Goal: Communication & Community: Answer question/provide support

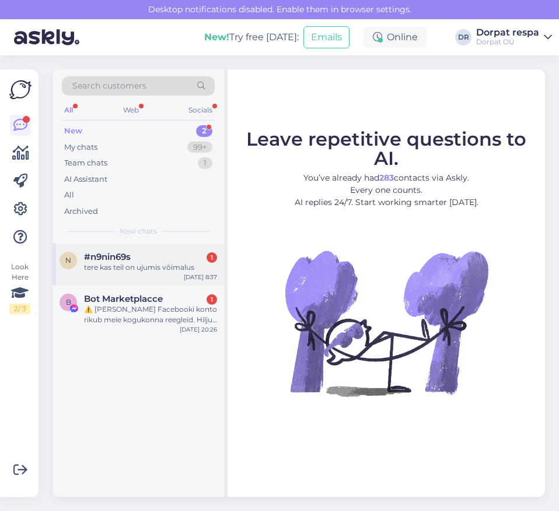
click at [140, 258] on div "#n9nin69s 1" at bounding box center [150, 257] width 133 height 10
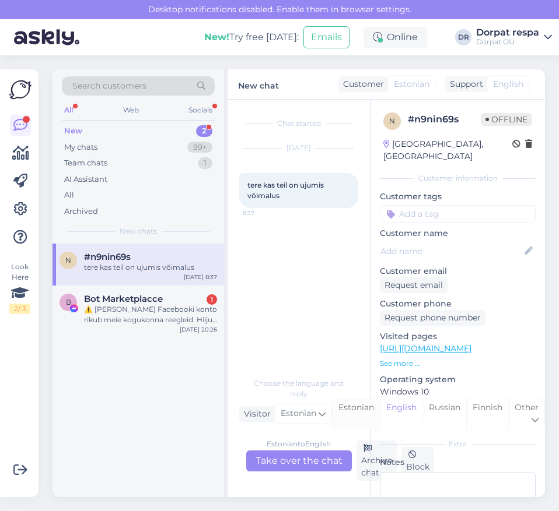
click at [352, 413] on div "Estonian" at bounding box center [355, 414] width 47 height 30
click at [315, 461] on div "Estonian to Estonian Take over the chat" at bounding box center [299, 461] width 106 height 21
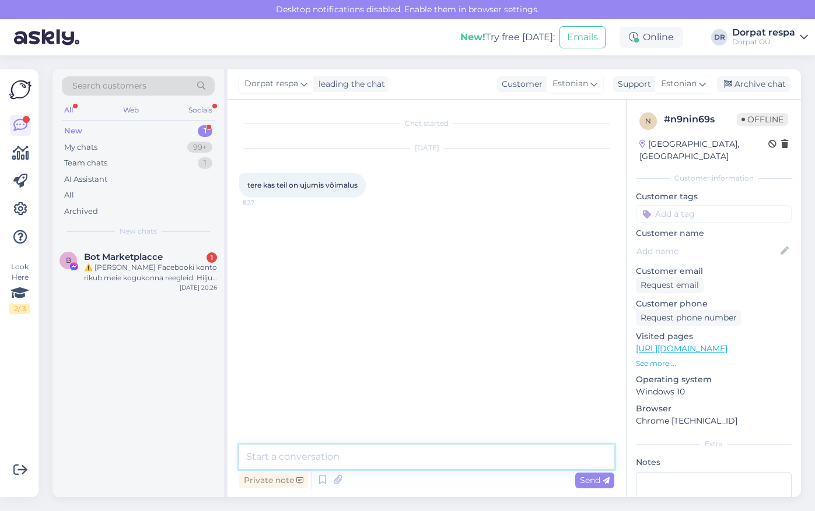
click at [370, 459] on textarea at bounding box center [426, 457] width 375 height 24
type textarea "Tere,"
click at [314, 452] on textarea "Ujumis võ" at bounding box center [426, 457] width 375 height 24
type textarea "Ujumis võimalust meil kahjuks ei ole."
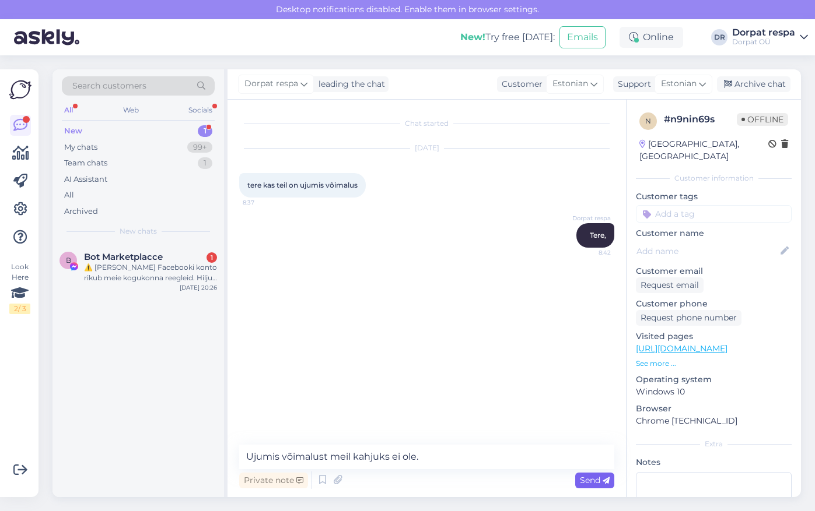
click at [558, 482] on span "Send" at bounding box center [595, 480] width 30 height 10
